Goal: Task Accomplishment & Management: Complete application form

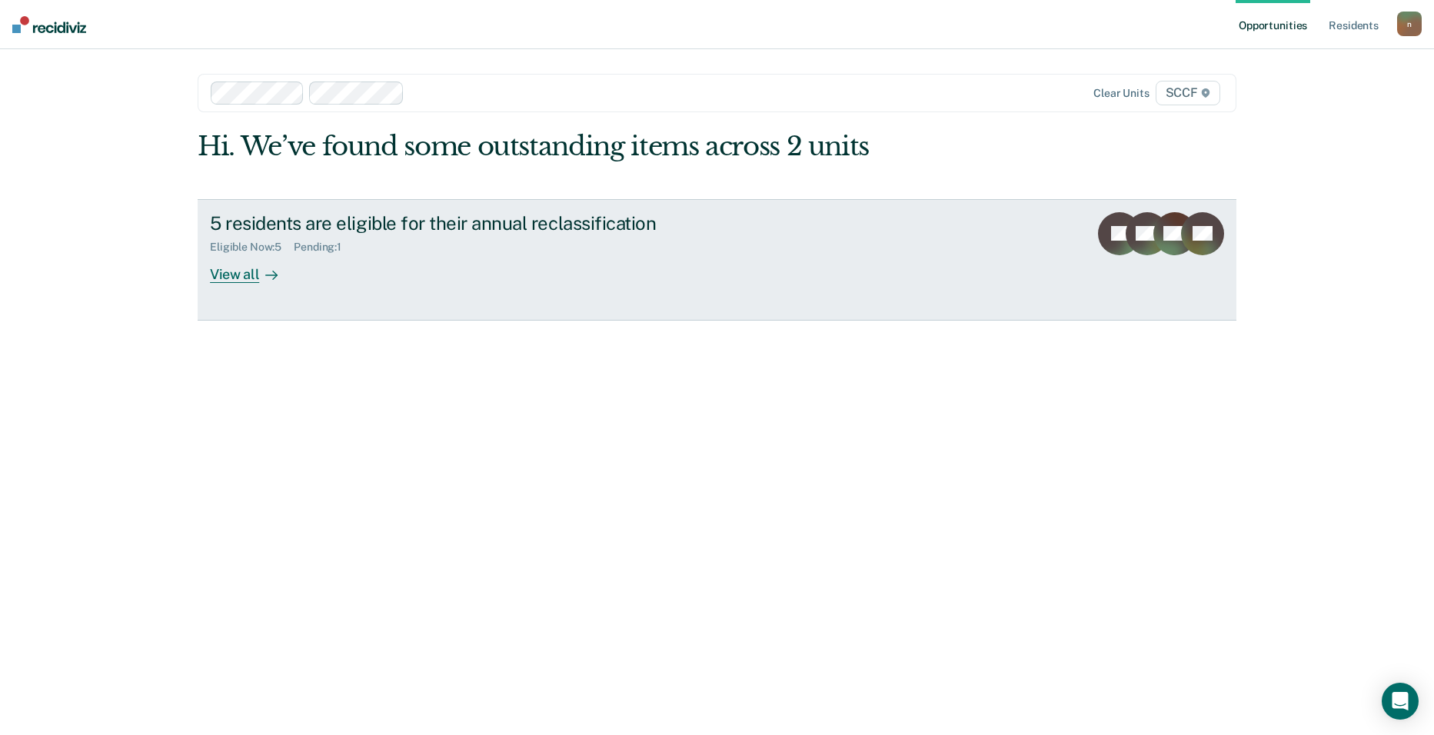
click at [240, 282] on div "View all" at bounding box center [253, 268] width 86 height 30
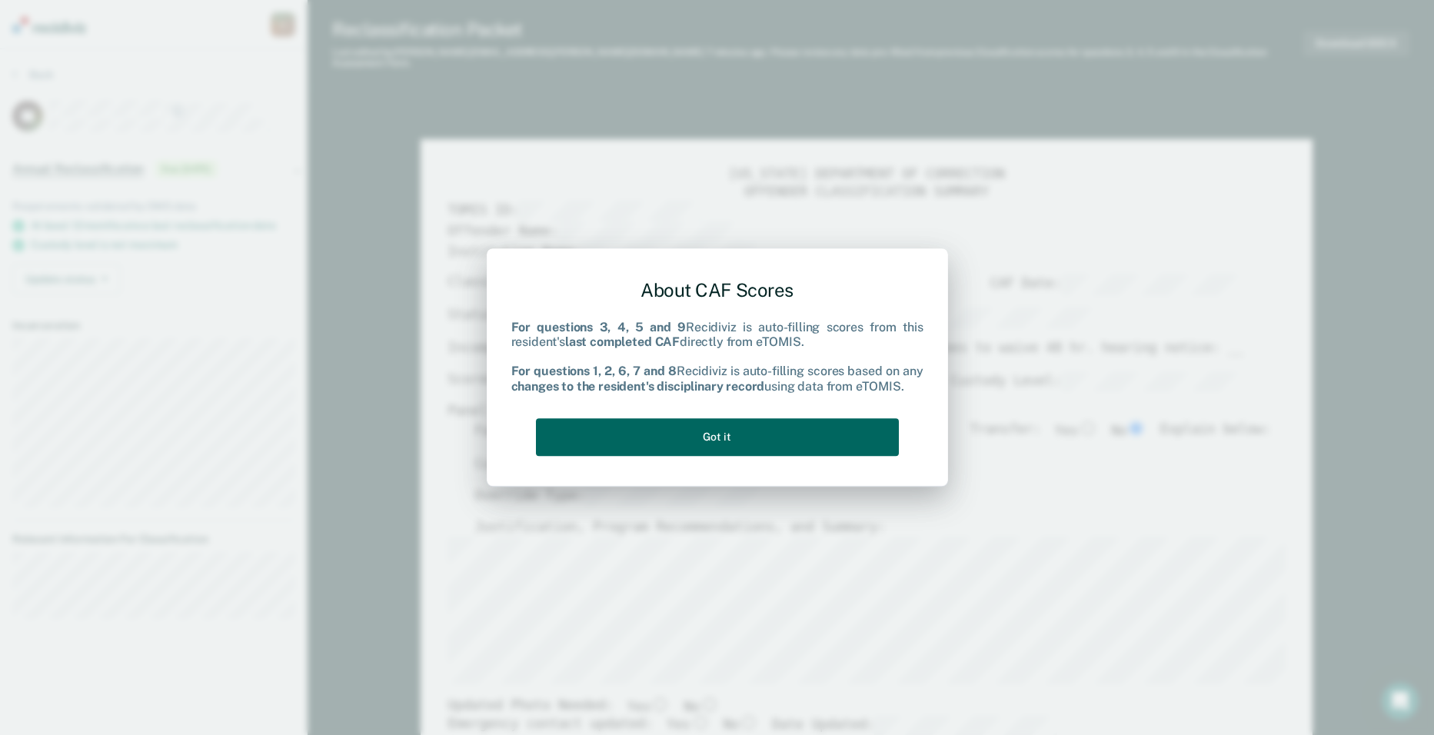
click at [659, 440] on button "Got it" at bounding box center [717, 437] width 363 height 38
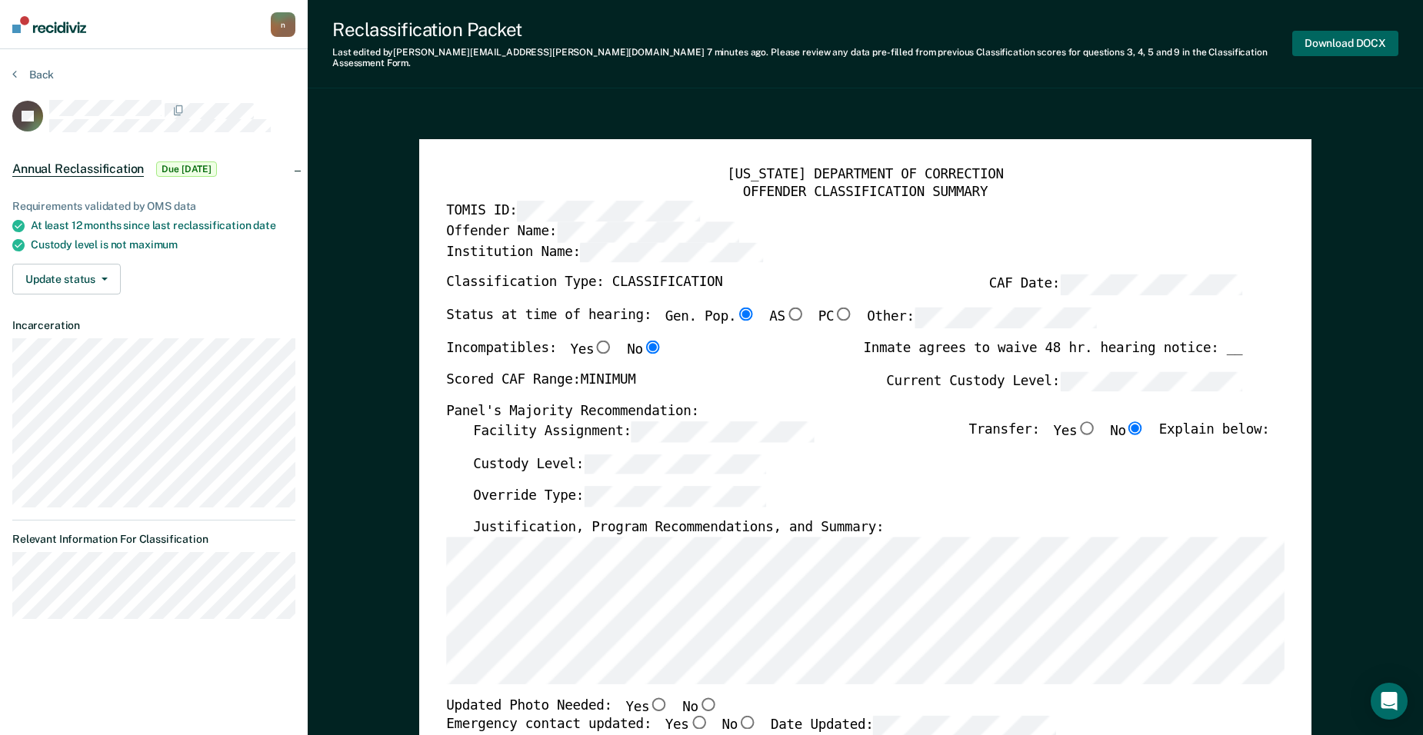
click at [1373, 38] on button "Download DOCX" at bounding box center [1345, 43] width 106 height 25
type textarea "x"
